Goal: Communication & Community: Answer question/provide support

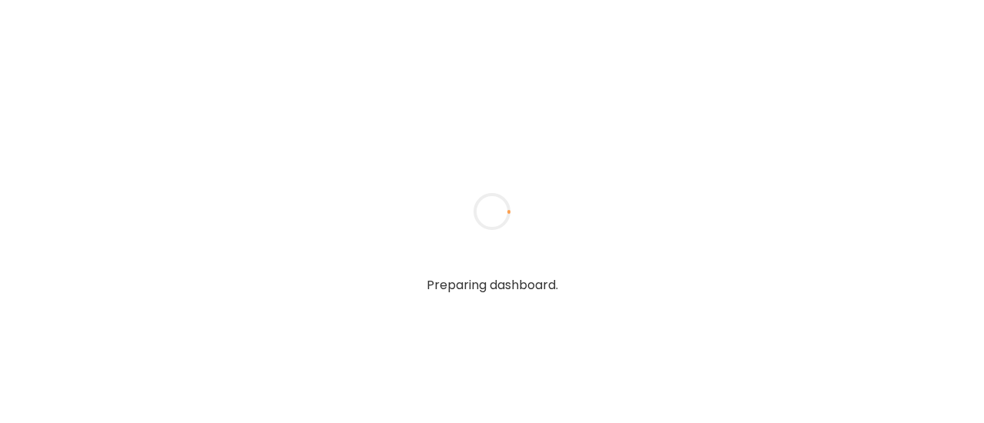
type input "**********"
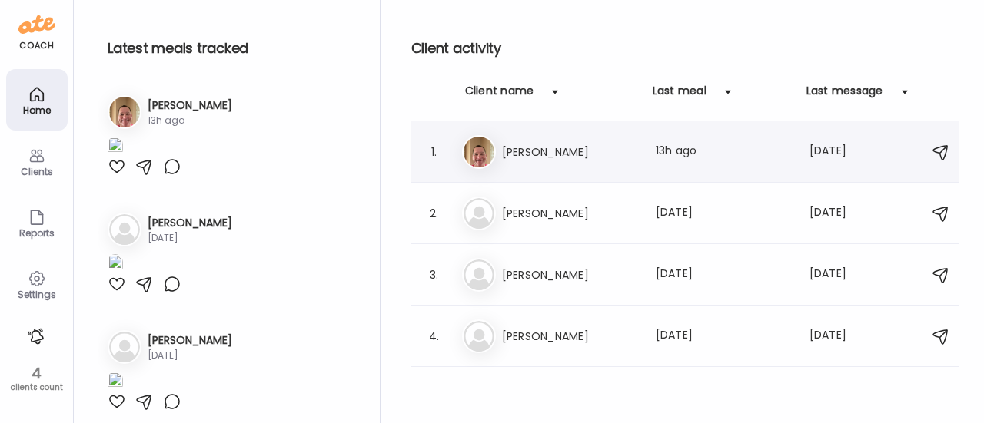
click at [521, 154] on h3 "[PERSON_NAME]" at bounding box center [569, 152] width 135 height 18
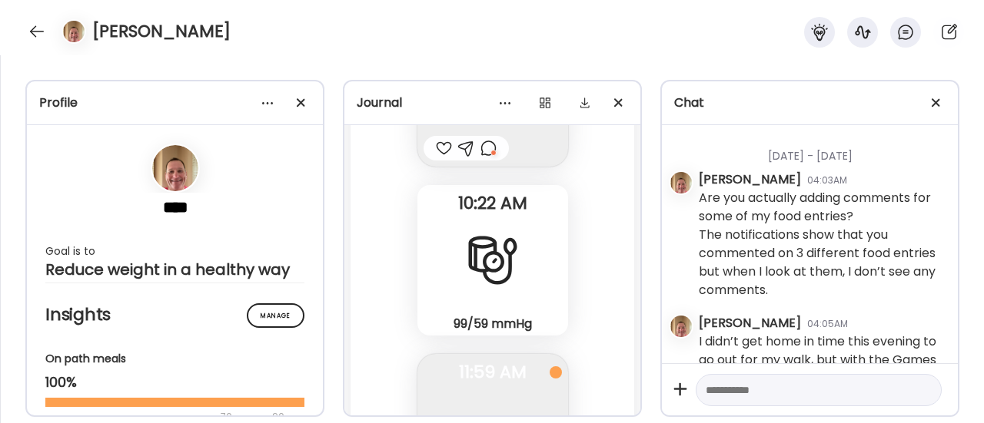
scroll to position [90562, 0]
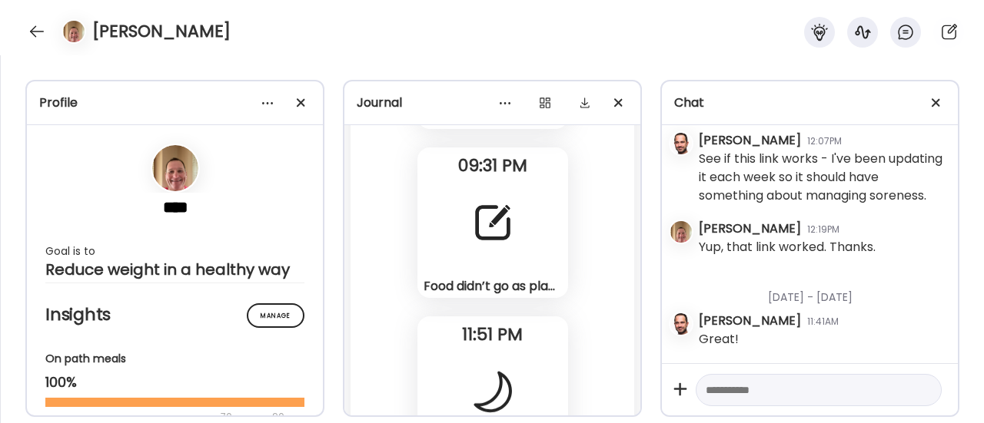
click at [520, 256] on div "Food didn’t go as planned [DATE]. My 1st meal (eggs) was larger than usual for …" at bounding box center [492, 223] width 151 height 151
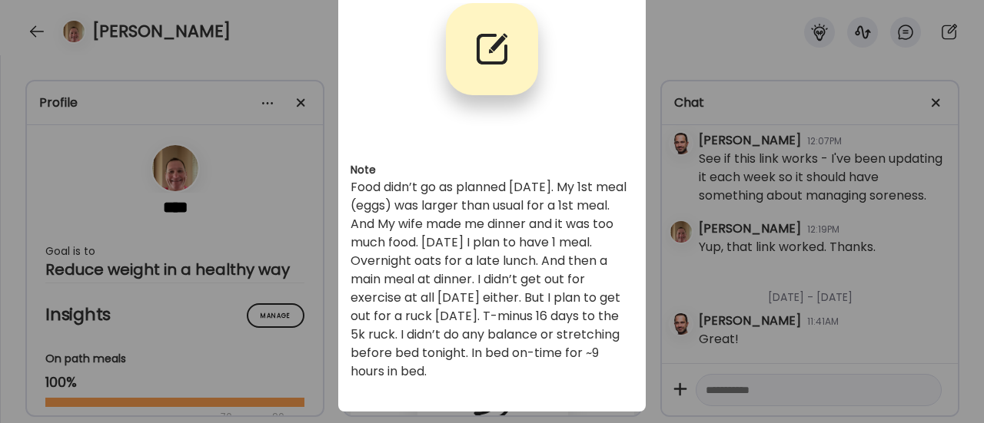
scroll to position [118, 0]
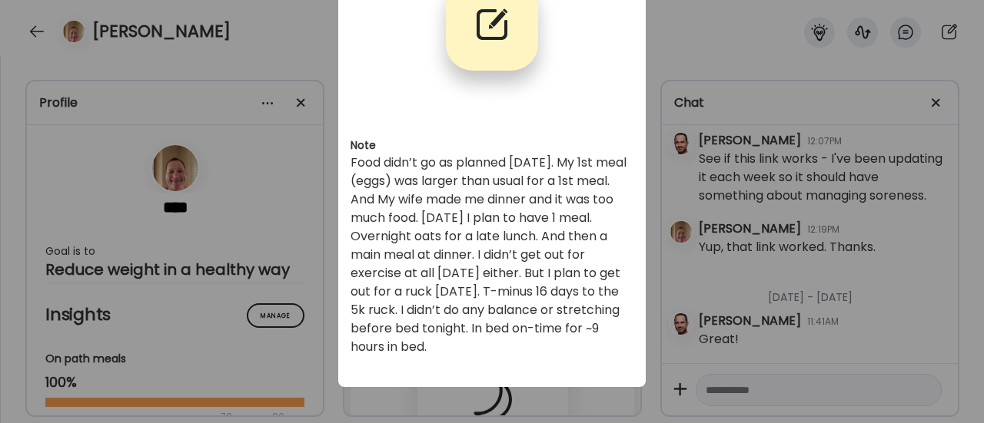
click at [678, 223] on div "Ate Coach Dashboard Wahoo! It’s official Take a moment to set up your Coach Pro…" at bounding box center [492, 211] width 984 height 423
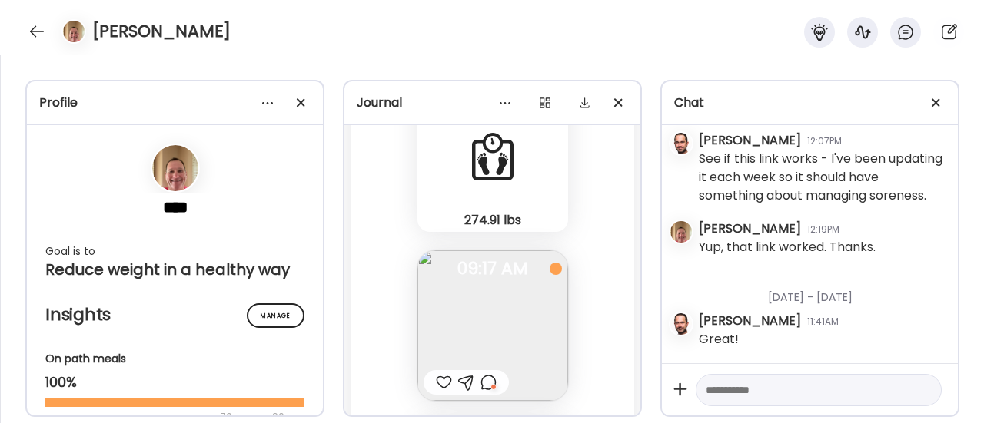
scroll to position [87766, 0]
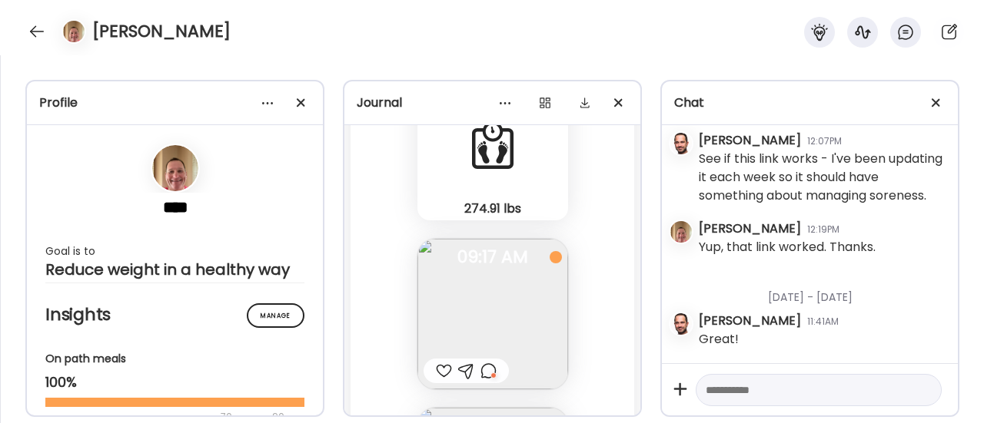
click at [516, 286] on img at bounding box center [492, 314] width 151 height 151
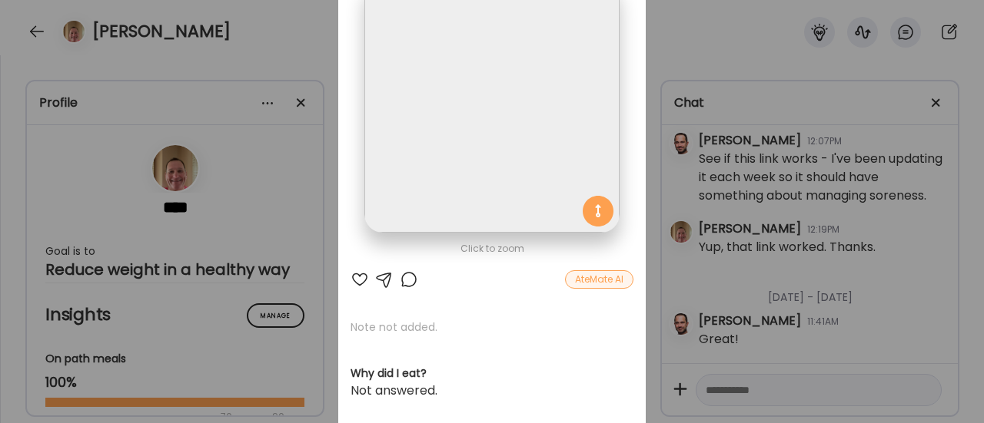
click at [661, 261] on div "Ate Coach Dashboard Wahoo! It’s official Take a moment to set up your Coach Pro…" at bounding box center [492, 211] width 984 height 423
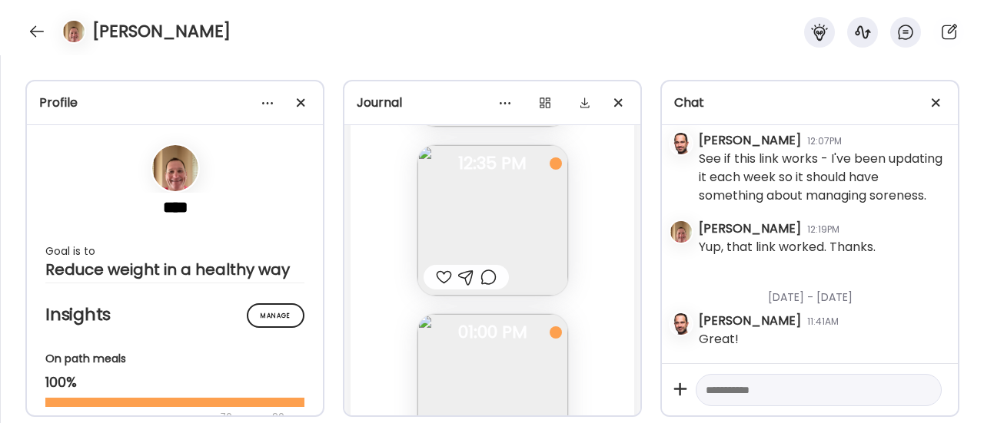
scroll to position [88873, 0]
click at [484, 280] on div at bounding box center [488, 278] width 16 height 18
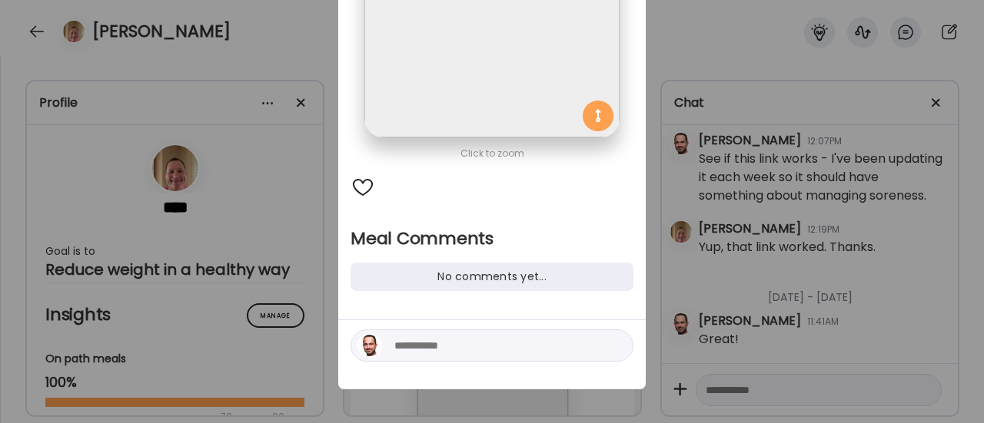
scroll to position [217, 0]
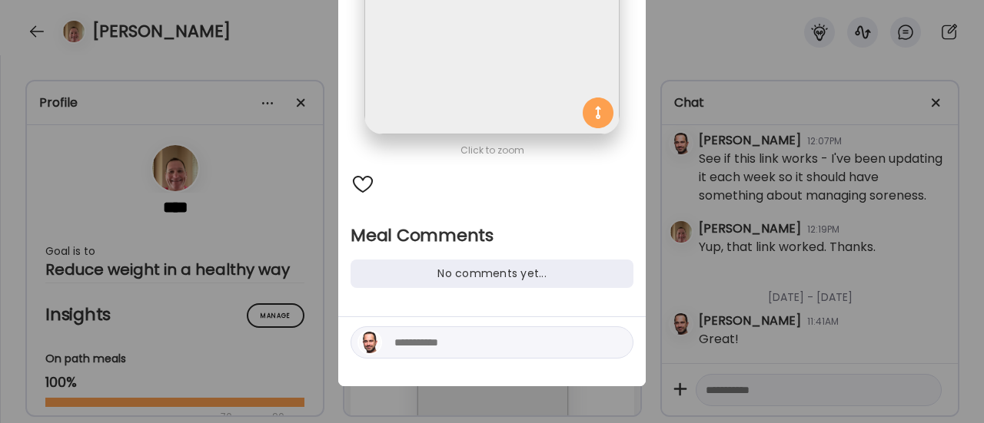
click at [398, 343] on textarea at bounding box center [497, 343] width 207 height 18
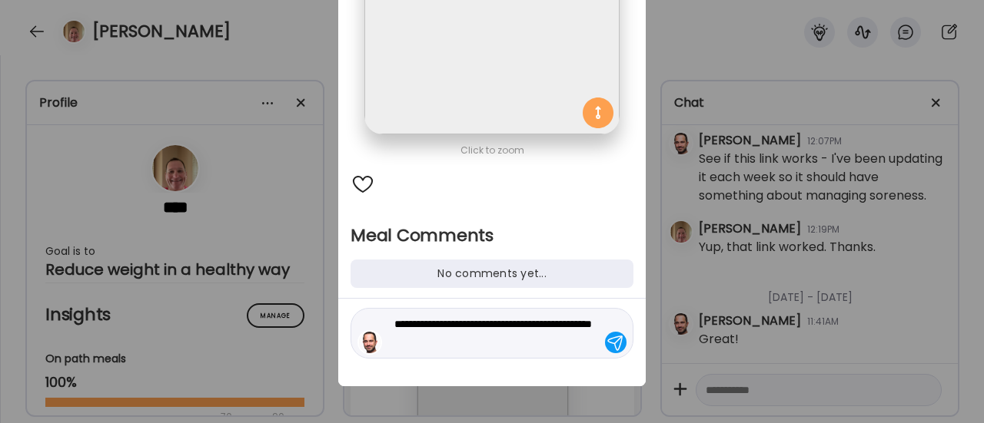
click at [470, 340] on textarea "**********" at bounding box center [497, 333] width 207 height 37
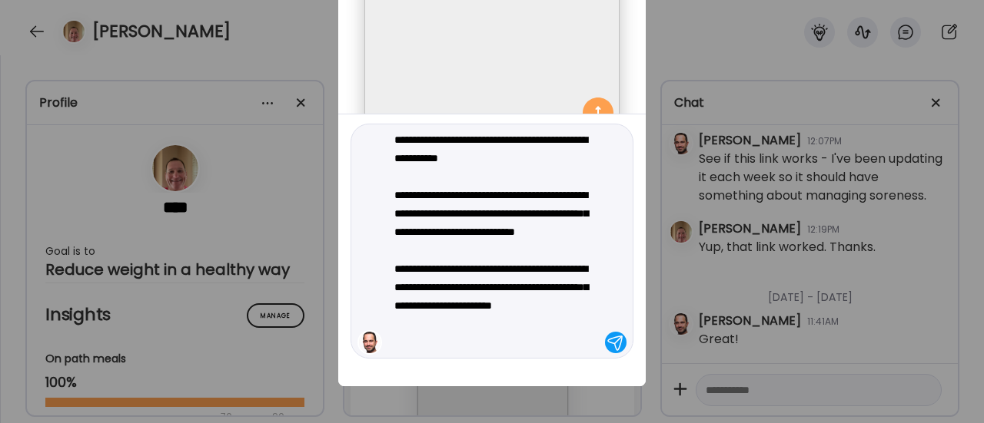
click at [516, 308] on textarea "**********" at bounding box center [497, 241] width 207 height 221
click at [491, 337] on textarea "**********" at bounding box center [497, 241] width 207 height 221
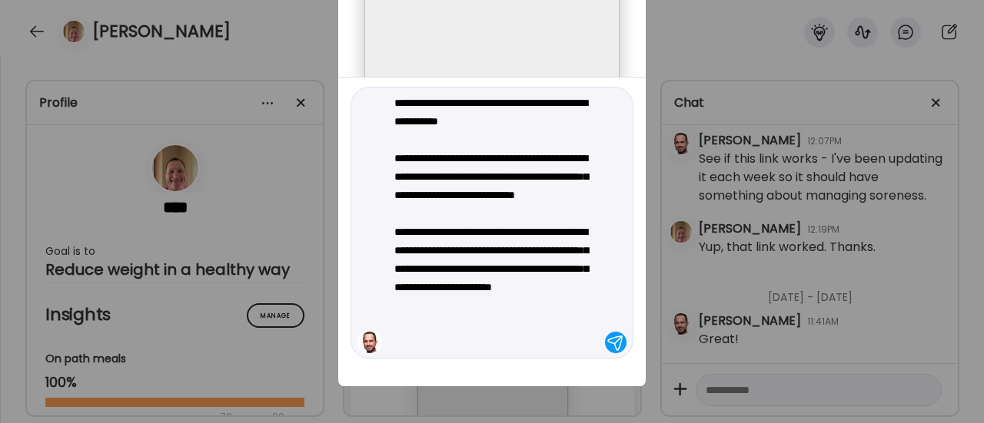
type textarea "**********"
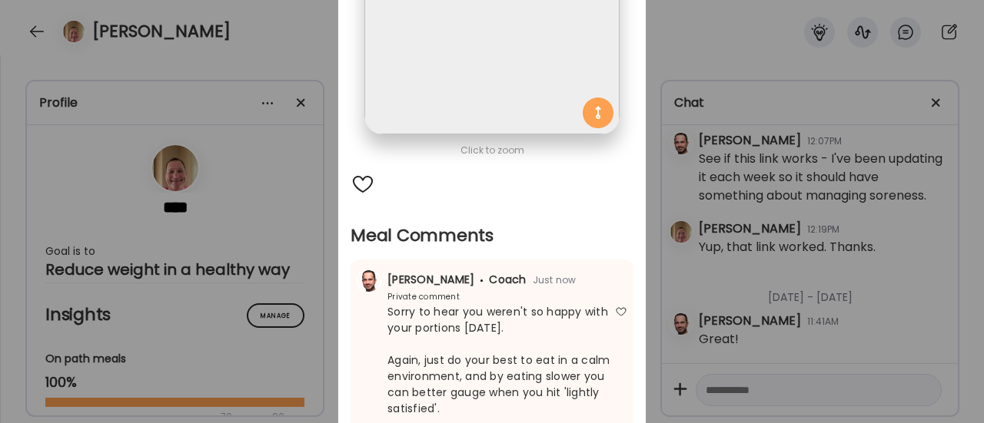
click at [755, 125] on div "Ate Coach Dashboard Wahoo! It’s official Take a moment to set up your Coach Pro…" at bounding box center [492, 211] width 984 height 423
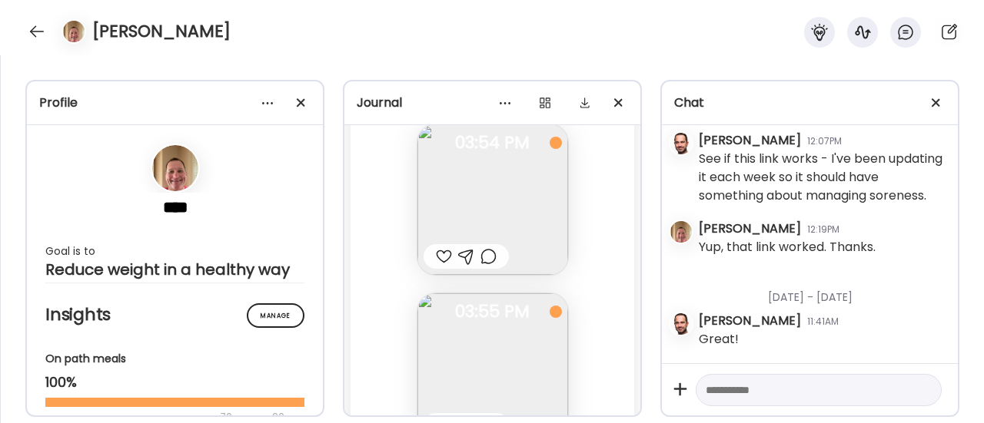
scroll to position [89407, 0]
click at [436, 251] on div at bounding box center [444, 252] width 16 height 18
click at [480, 208] on img at bounding box center [492, 218] width 151 height 151
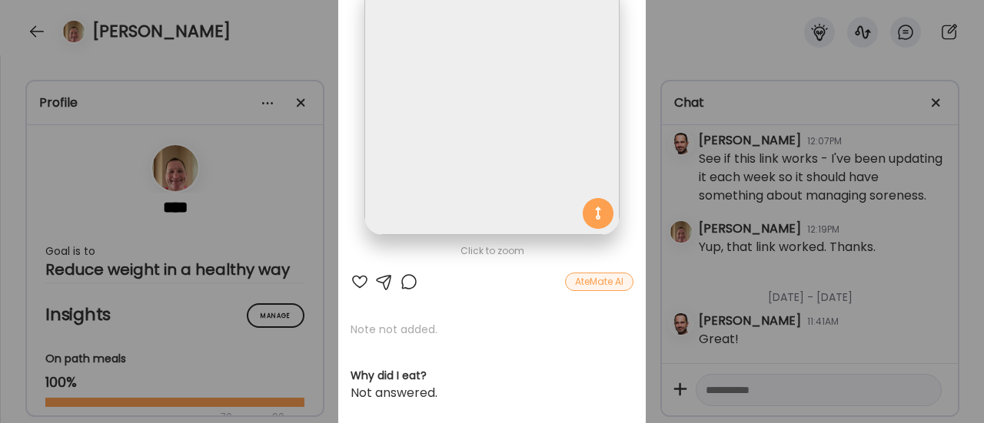
scroll to position [115, 0]
click at [406, 282] on div at bounding box center [409, 283] width 18 height 18
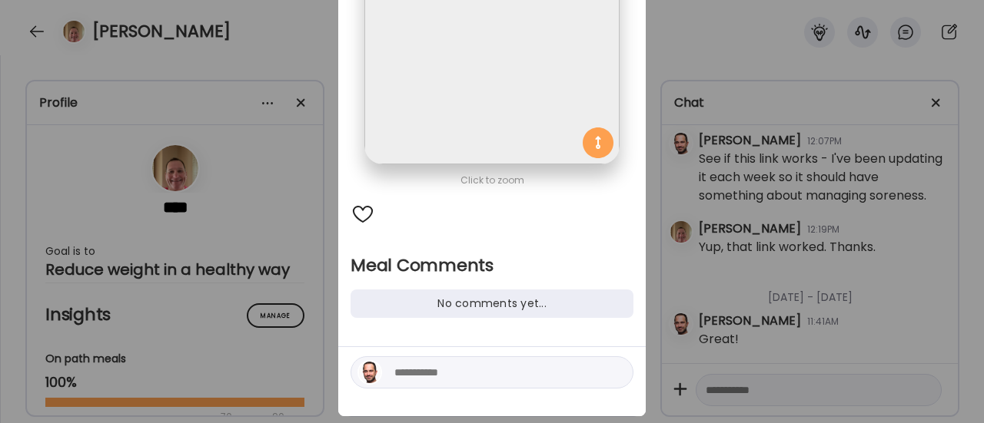
scroll to position [190, 0]
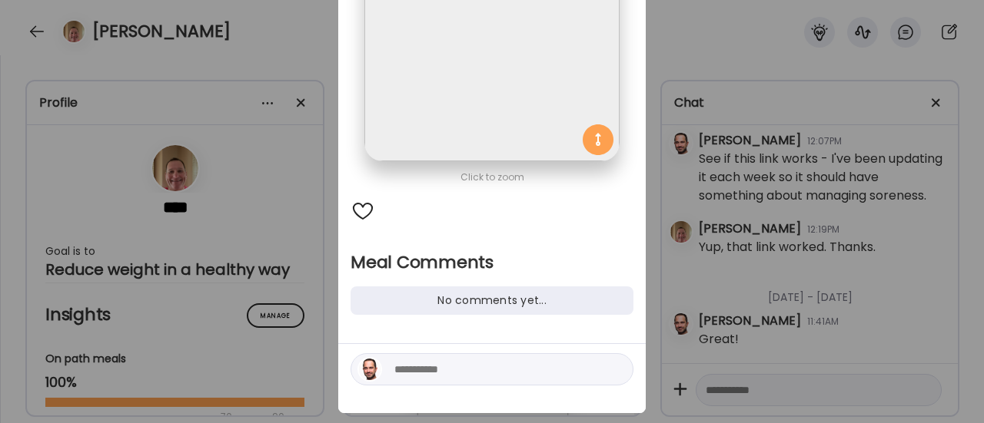
click at [433, 377] on textarea at bounding box center [497, 369] width 207 height 18
type textarea "**********"
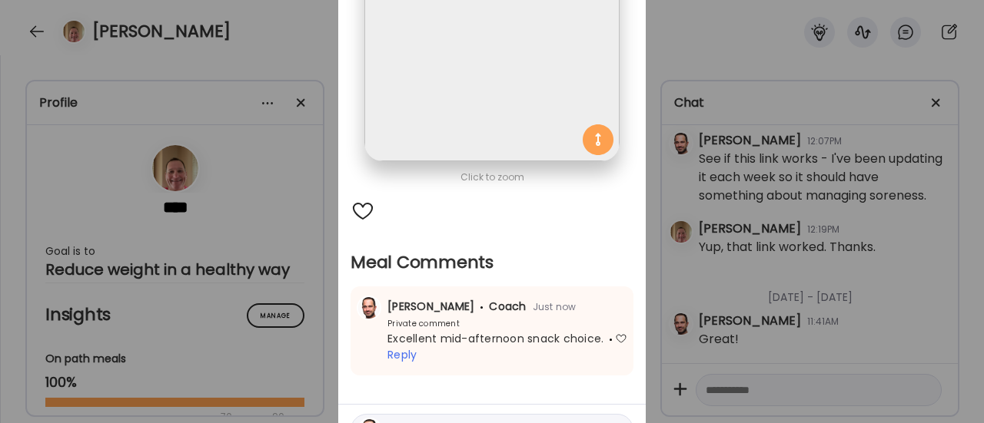
click at [298, 322] on div "Ate Coach Dashboard Wahoo! It’s official Take a moment to set up your Coach Pro…" at bounding box center [492, 211] width 984 height 423
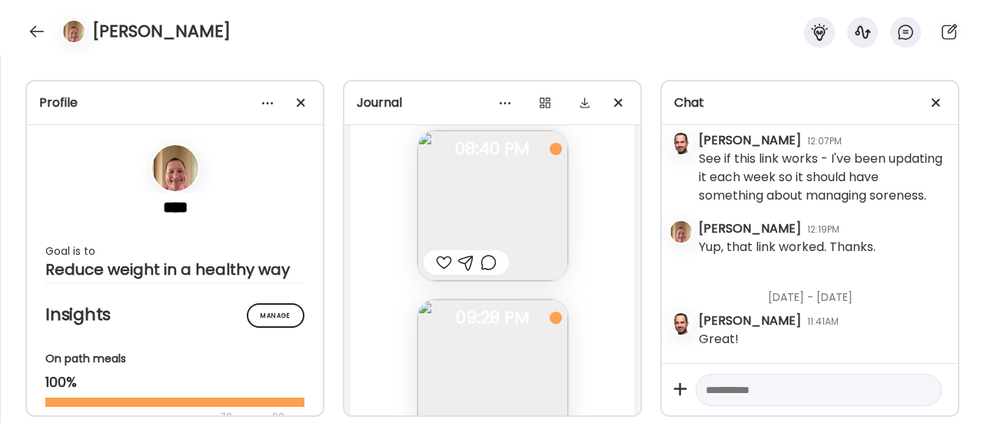
scroll to position [90067, 0]
click at [483, 221] on img at bounding box center [492, 211] width 151 height 151
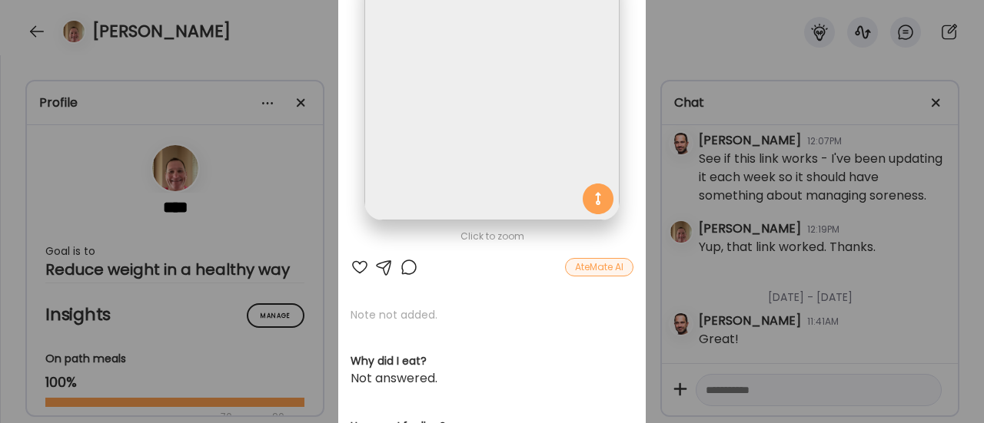
scroll to position [130, 0]
click at [393, 266] on div "AteMate AI" at bounding box center [491, 268] width 283 height 18
click at [405, 269] on div at bounding box center [409, 268] width 18 height 18
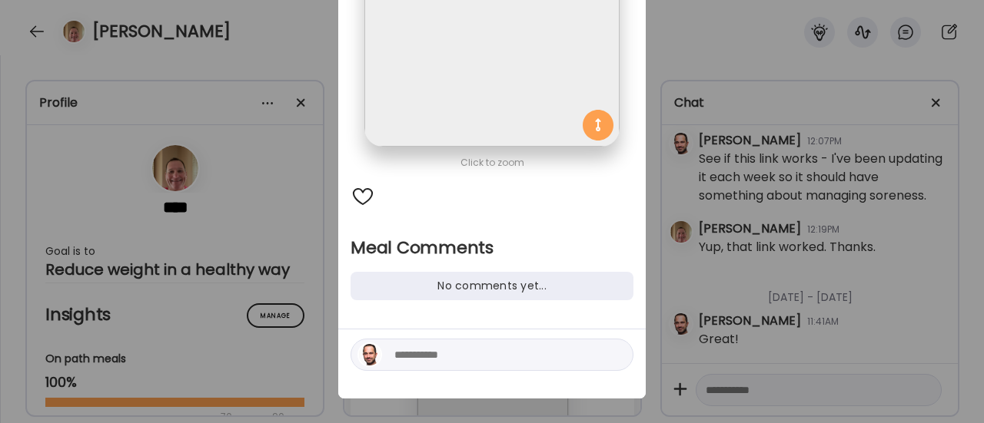
scroll to position [209, 0]
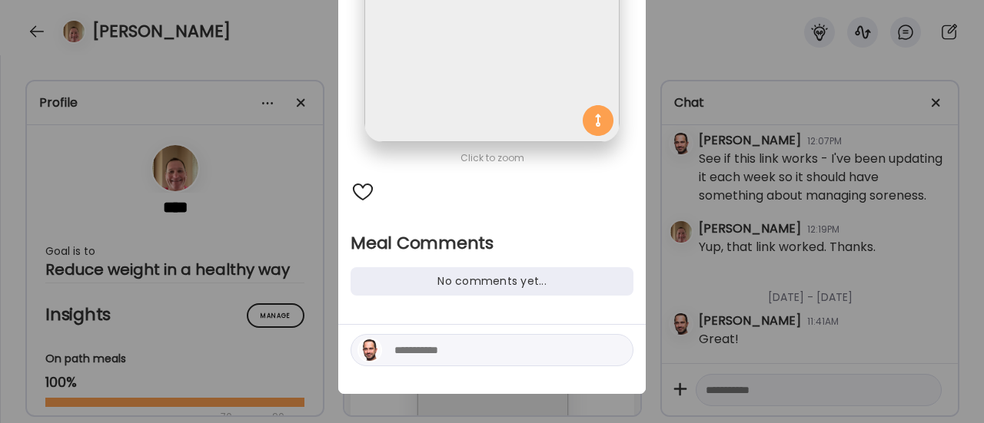
click at [433, 354] on textarea at bounding box center [497, 350] width 207 height 18
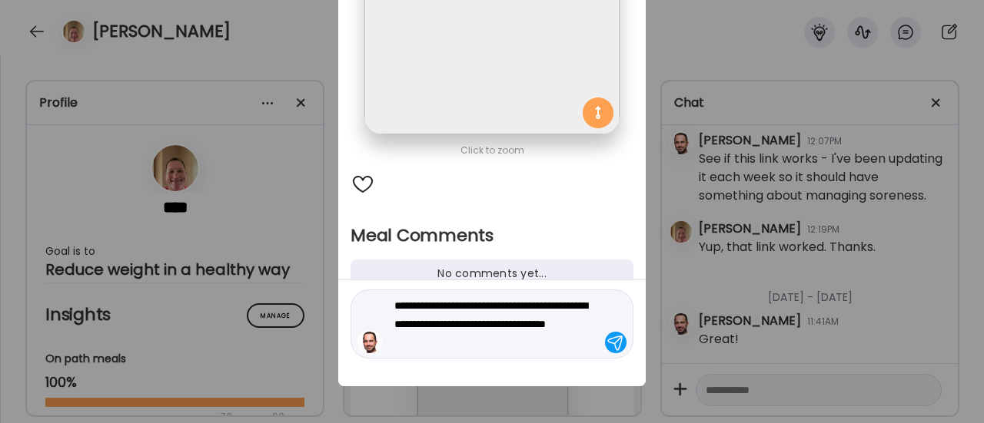
scroll to position [217, 0]
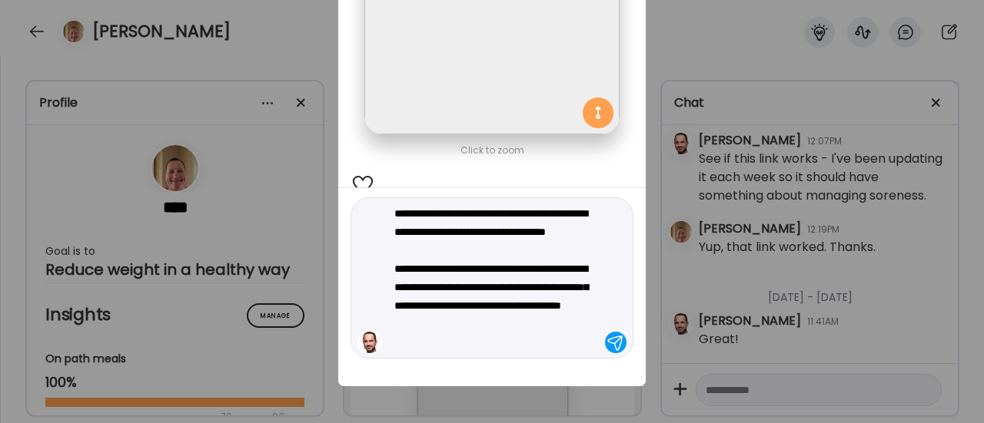
type textarea "**********"
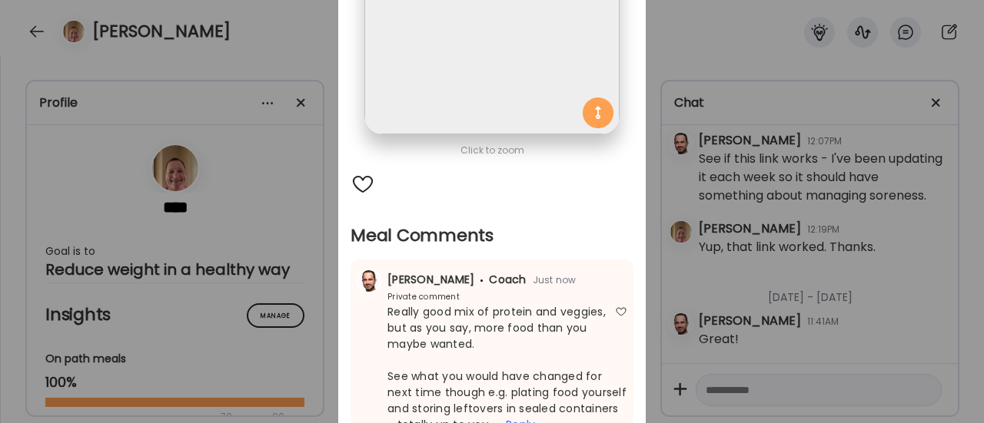
click at [306, 305] on div "Ate Coach Dashboard Wahoo! It’s official Take a moment to set up your Coach Pro…" at bounding box center [492, 211] width 984 height 423
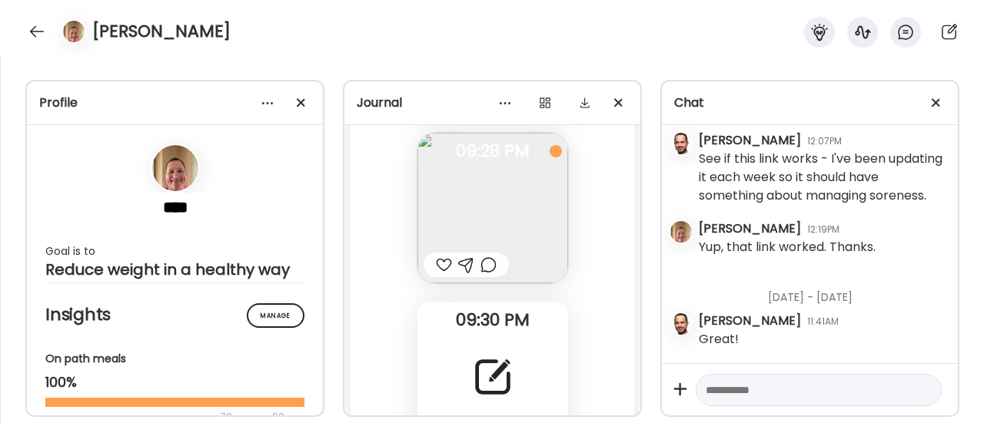
scroll to position [90257, 0]
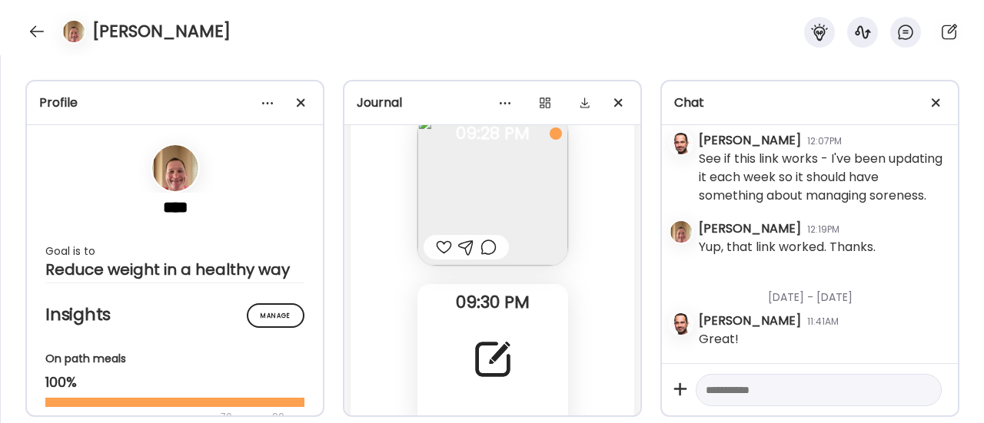
click at [438, 249] on div at bounding box center [444, 247] width 16 height 18
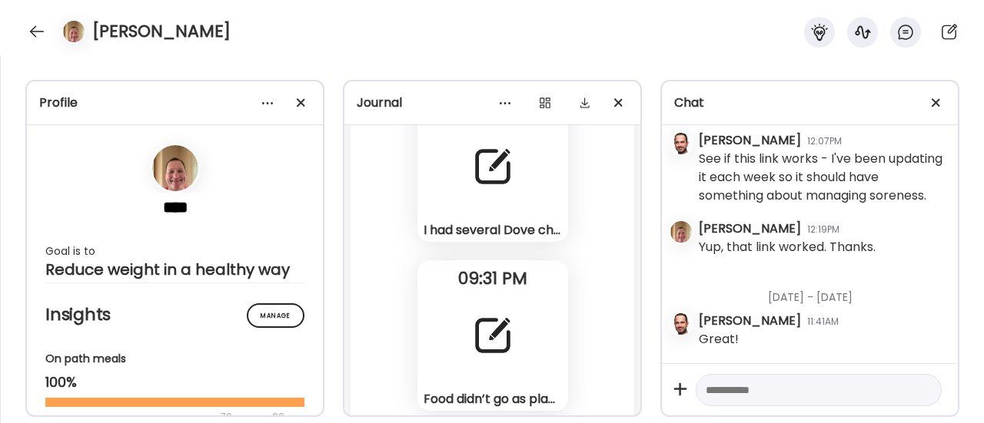
scroll to position [90441, 0]
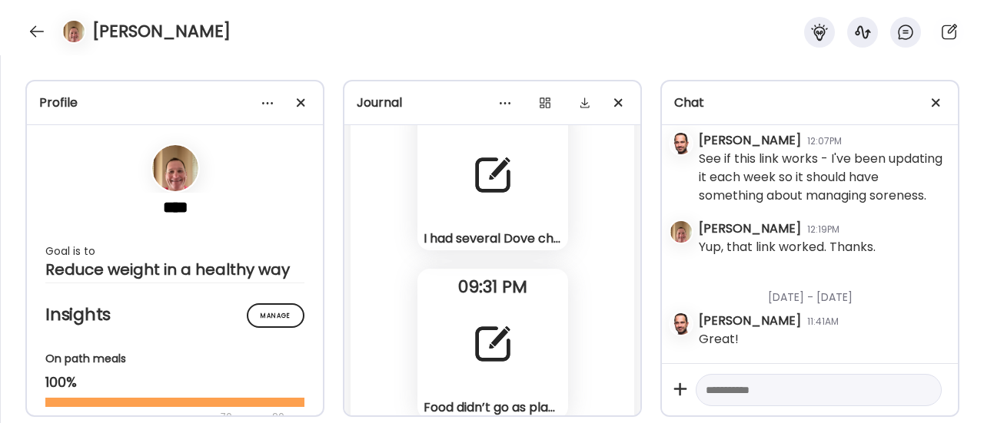
click at [463, 205] on div "I had several Dove chocolate hearts. I forgot to log them Note" at bounding box center [492, 175] width 151 height 151
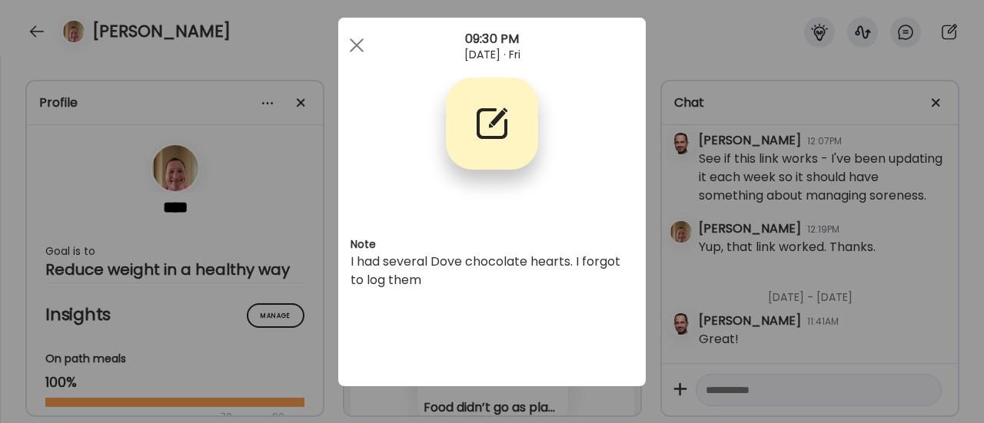
scroll to position [18, 0]
click at [280, 290] on div "Ate Coach Dashboard Wahoo! It’s official Take a moment to set up your Coach Pro…" at bounding box center [492, 211] width 984 height 423
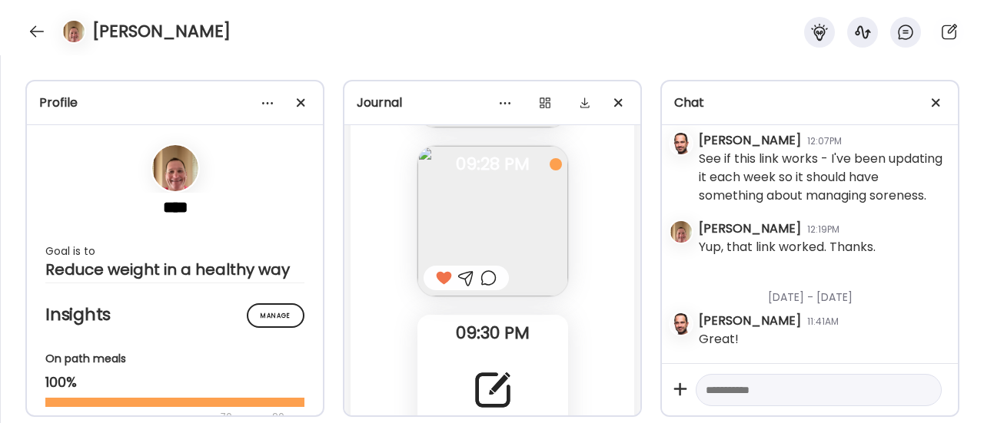
scroll to position [90232, 0]
click at [484, 270] on div at bounding box center [488, 272] width 16 height 18
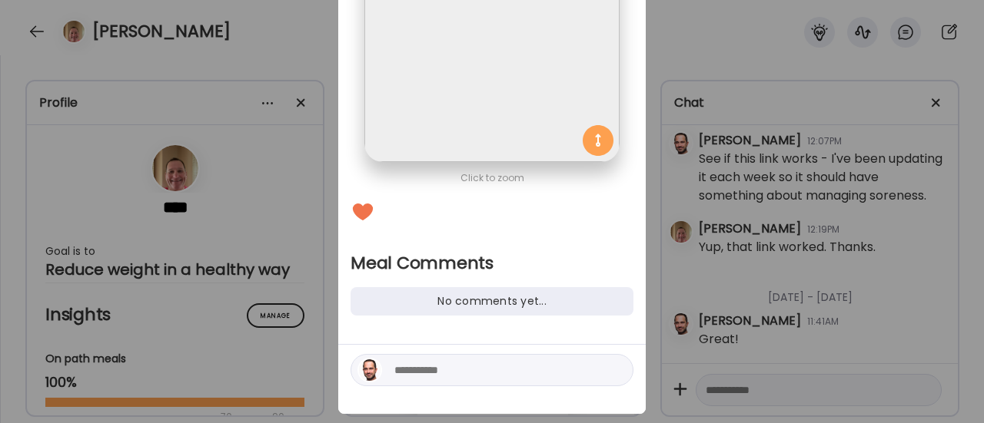
scroll to position [192, 0]
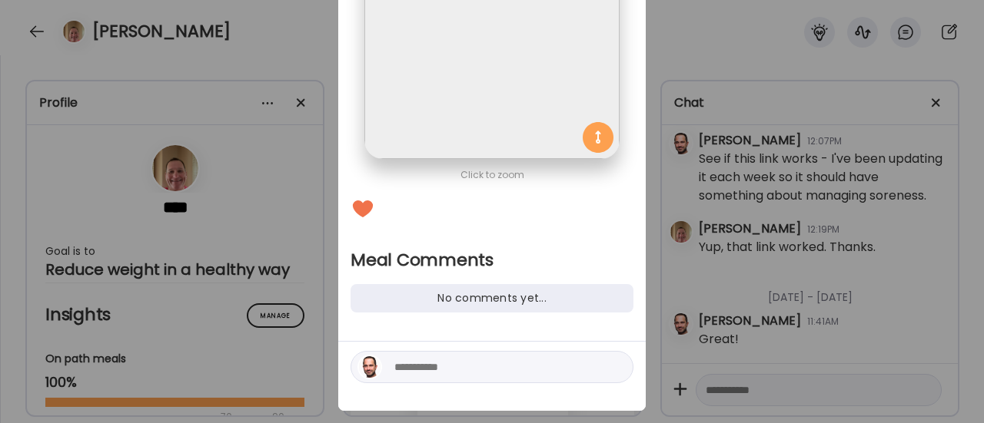
click at [423, 367] on textarea at bounding box center [497, 367] width 207 height 18
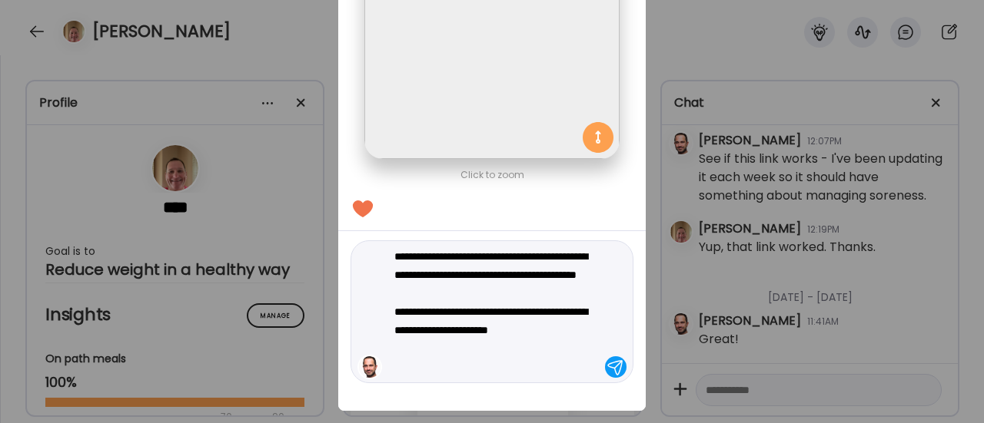
type textarea "**********"
click at [611, 372] on div at bounding box center [616, 368] width 22 height 22
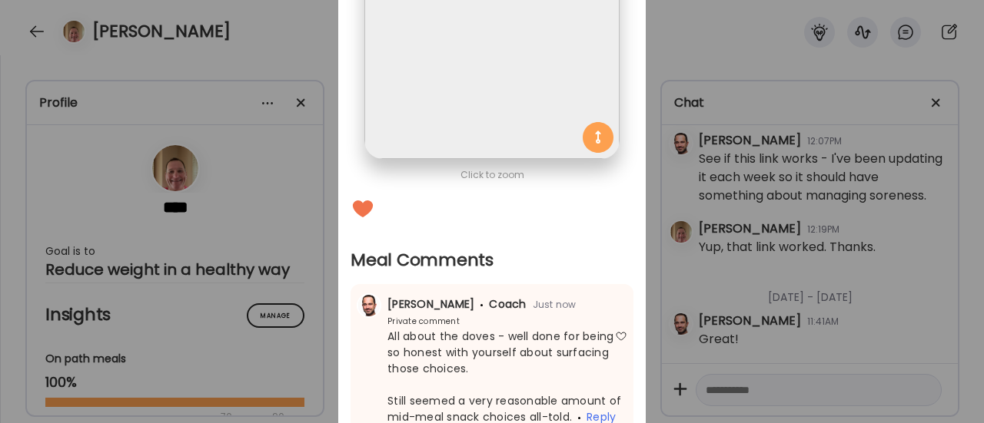
click at [657, 260] on div "Ate Coach Dashboard Wahoo! It’s official Take a moment to set up your Coach Pro…" at bounding box center [492, 211] width 984 height 423
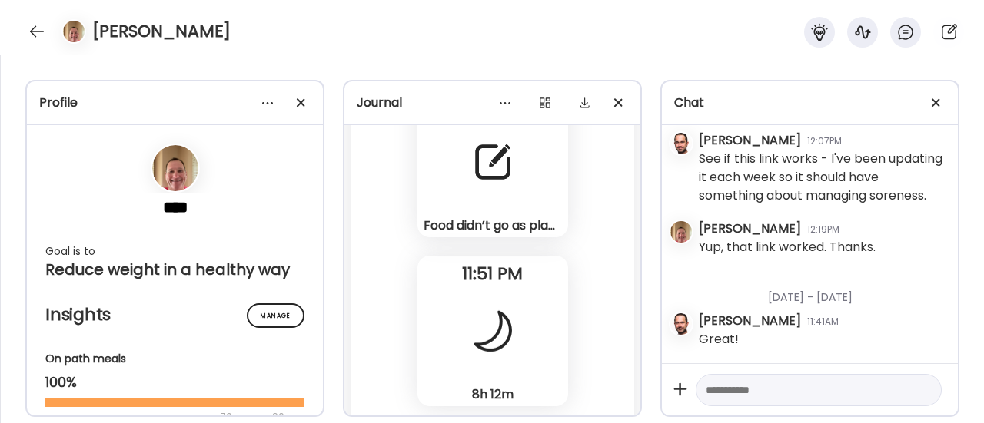
scroll to position [90699, 0]
